Goal: Task Accomplishment & Management: Complete application form

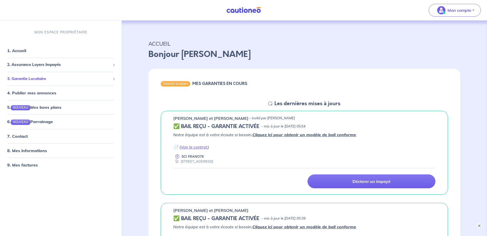
click at [43, 78] on span "3. Garantie Locataire" at bounding box center [58, 79] width 103 height 6
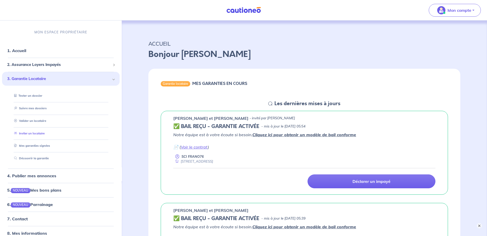
click at [39, 134] on link "Inviter un locataire" at bounding box center [28, 134] width 33 height 4
select select "FR"
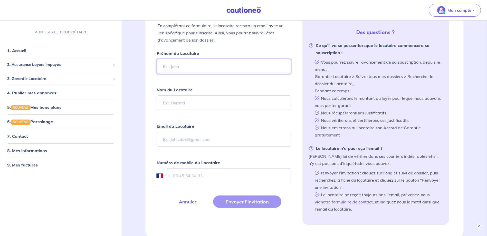
scroll to position [103, 0]
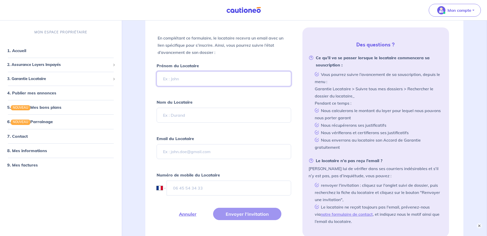
click at [201, 77] on input "Prénom du Locataire" at bounding box center [223, 78] width 134 height 15
click at [166, 78] on input "Prénom du Locataire" at bounding box center [223, 78] width 134 height 15
type input "Lampson"
click at [175, 114] on input "Nom du Locataire" at bounding box center [223, 115] width 134 height 15
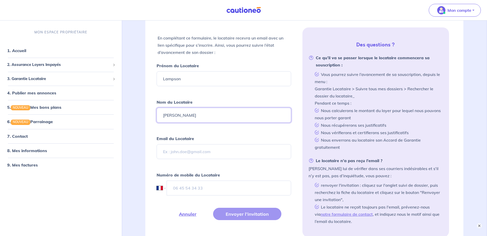
type input "[PERSON_NAME]"
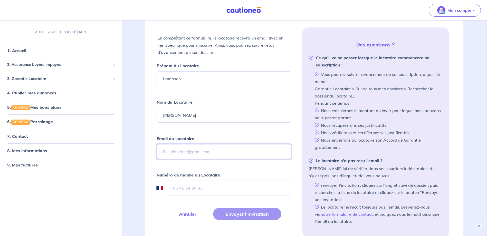
click at [178, 148] on input "Email du Locataire" at bounding box center [223, 151] width 134 height 15
type input "[EMAIL_ADDRESS][DOMAIN_NAME]"
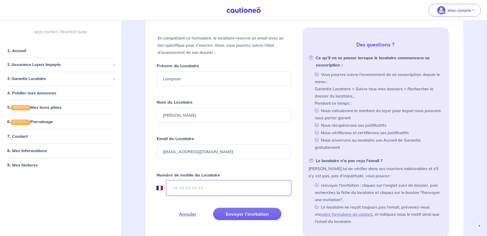
click at [187, 191] on input "tel" at bounding box center [228, 188] width 124 height 15
type input "06 06 43 22 62"
click at [230, 166] on form "Prénom du Locataire Lampson Nom du Locataire Camille Email du Locataire [EMAIL_…" at bounding box center [223, 147] width 134 height 170
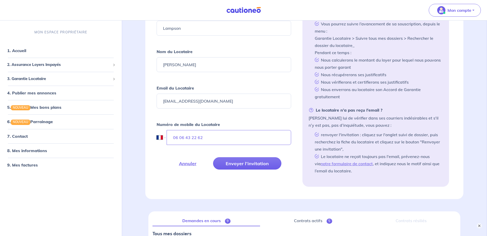
scroll to position [154, 0]
click at [240, 165] on button "Envoyer l’invitation" at bounding box center [247, 162] width 68 height 12
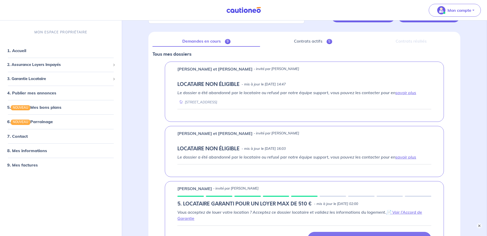
scroll to position [77, 0]
